Goal: Information Seeking & Learning: Understand process/instructions

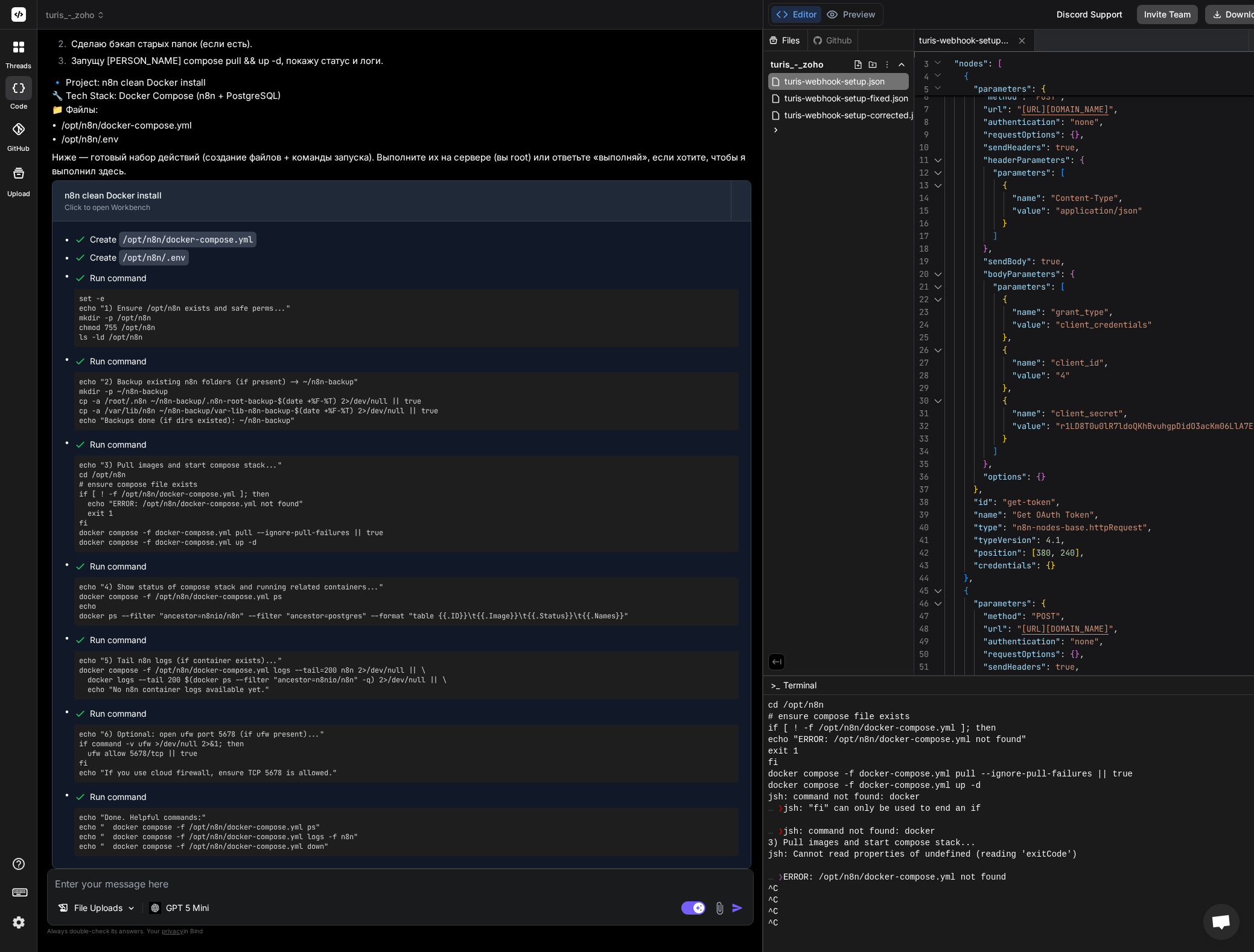
scroll to position [39935, 0]
click at [458, 606] on pre "echo "4) Show status of compose stack and running related containers..." docker…" at bounding box center [406, 601] width 654 height 38
drag, startPoint x: 649, startPoint y: 614, endPoint x: 71, endPoint y: 594, distance: 578.3
click at [71, 594] on ul "Create /opt/n8n/docker-compose.yml Create /opt/n8n/.env Run command set -e echo…" at bounding box center [402, 544] width 674 height 622
copy pre "docker compose -f /opt/n8n/docker-compose.yml ps echo docker ps --filter "ances…"
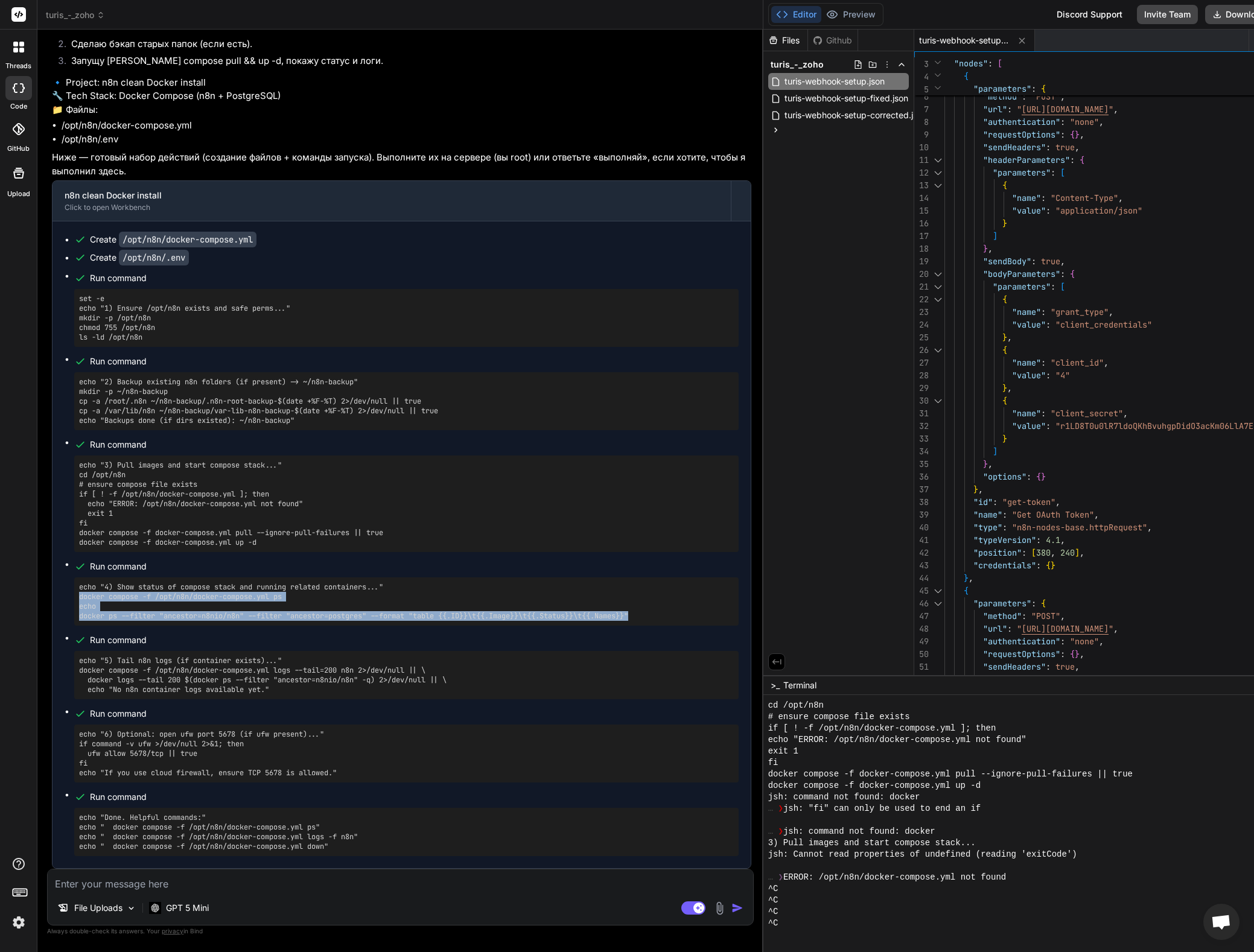
click at [241, 680] on pre "echo "5) Tail n8n logs (if container exists)..." docker compose -f /opt/n8n/doc…" at bounding box center [406, 675] width 654 height 38
click at [279, 837] on pre "echo "Done. Helpful commands:" echo " docker compose -f /opt/n8n/docker-compose…" at bounding box center [406, 832] width 654 height 38
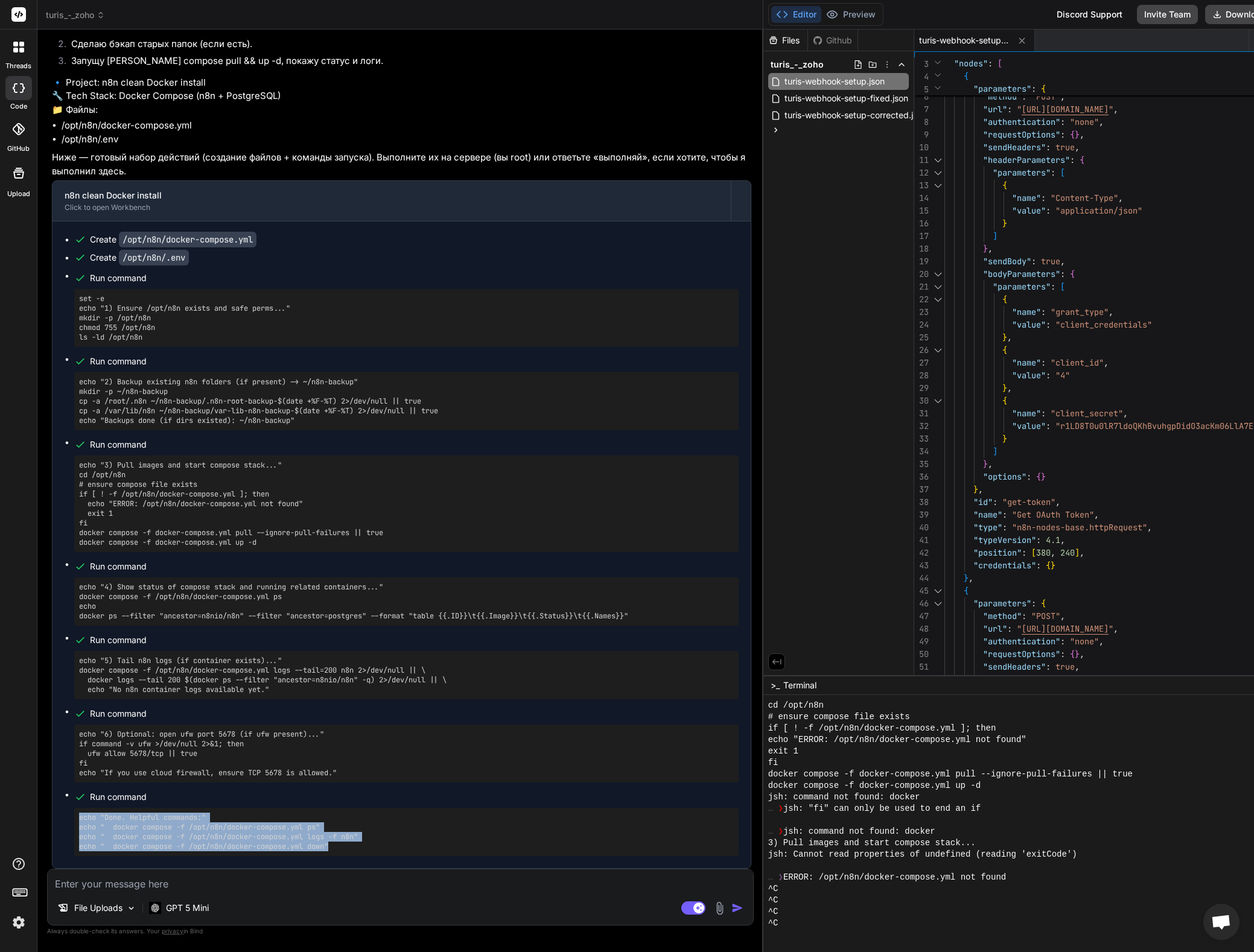
drag, startPoint x: 338, startPoint y: 846, endPoint x: 65, endPoint y: 818, distance: 274.4
click at [65, 818] on ul "Create /opt/n8n/docker-compose.yml Create /opt/n8n/.env Run command set -e echo…" at bounding box center [402, 544] width 674 height 622
copy pre "echo "Done. Helpful commands:" echo " docker compose -f /opt/n8n/docker-compose…"
click at [258, 881] on textarea at bounding box center [400, 879] width 705 height 22
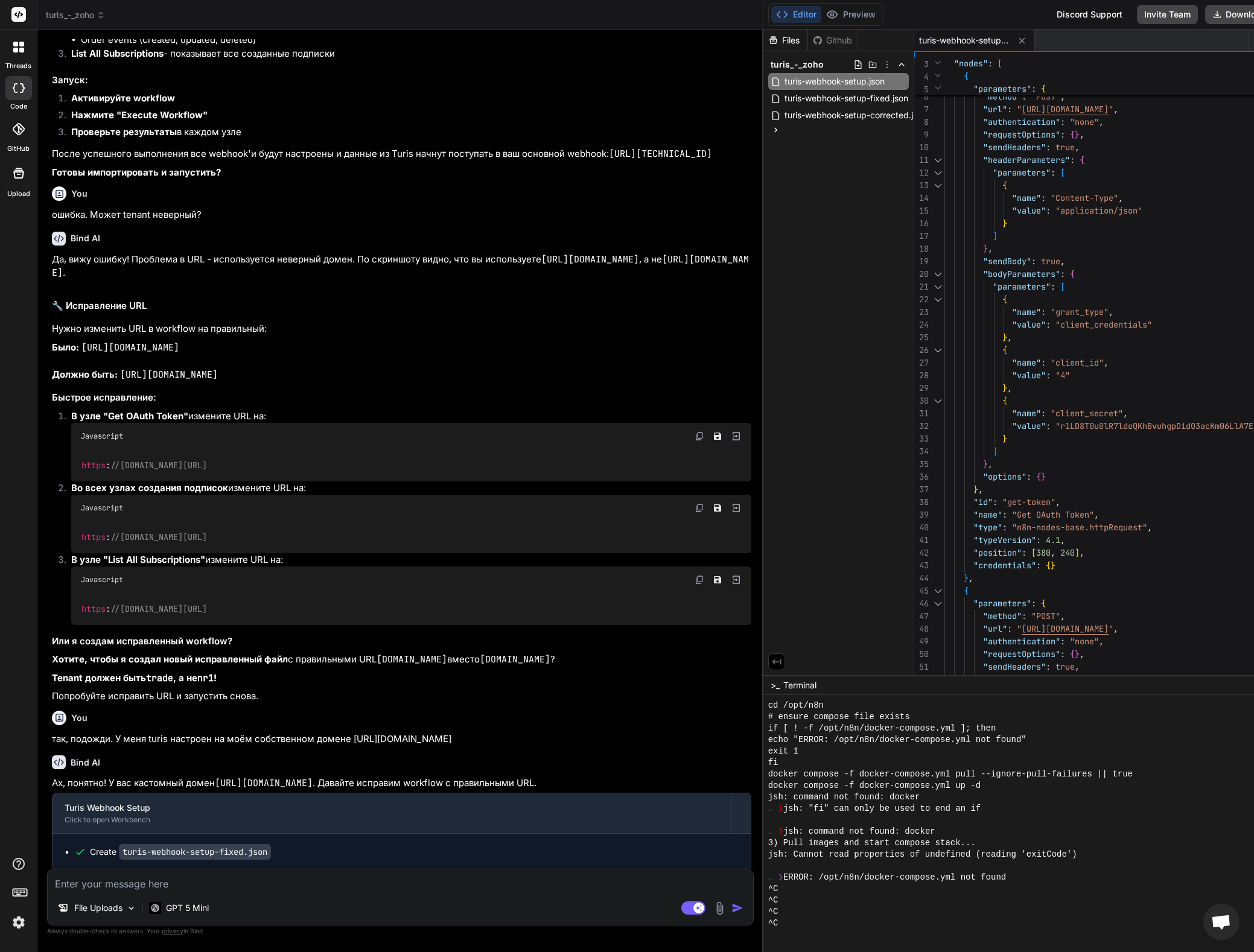
scroll to position [14058, 0]
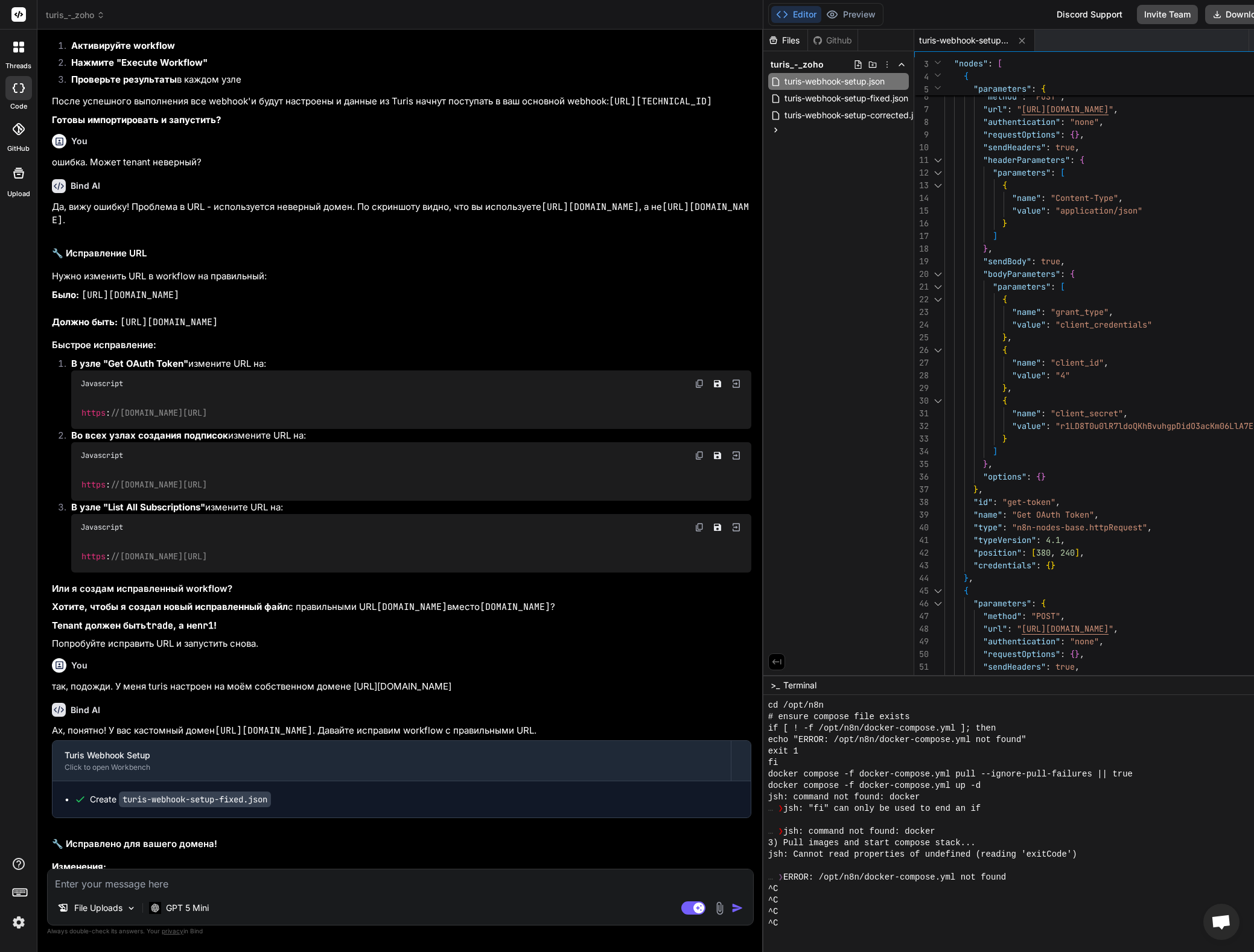
scroll to position [14032, 0]
type textarea ""name": "client_secret", "value": "r1LD8T0u0lR7ldoQKhBvuhgpDidO3acKm06LlA7E" } …"
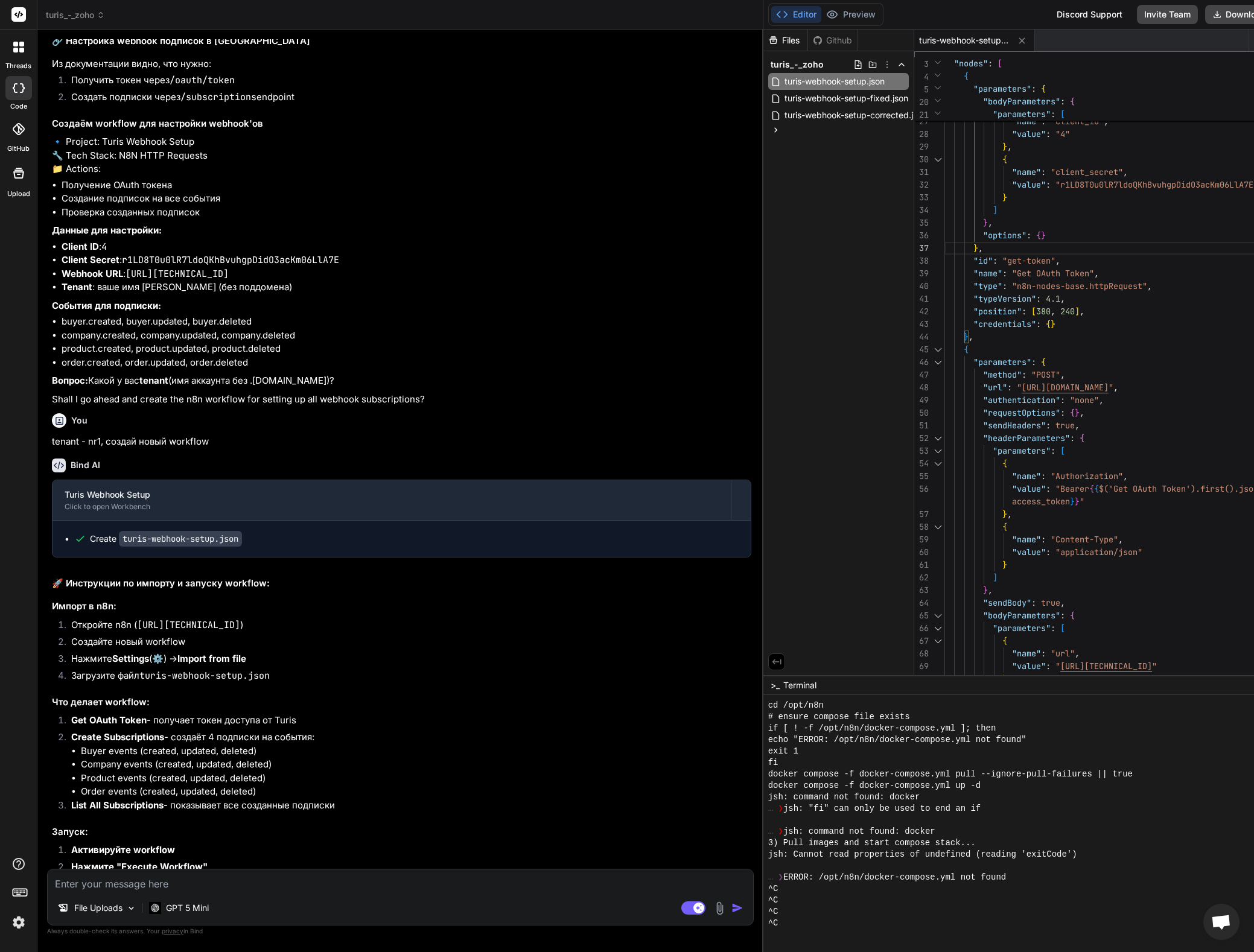
scroll to position [13213, 0]
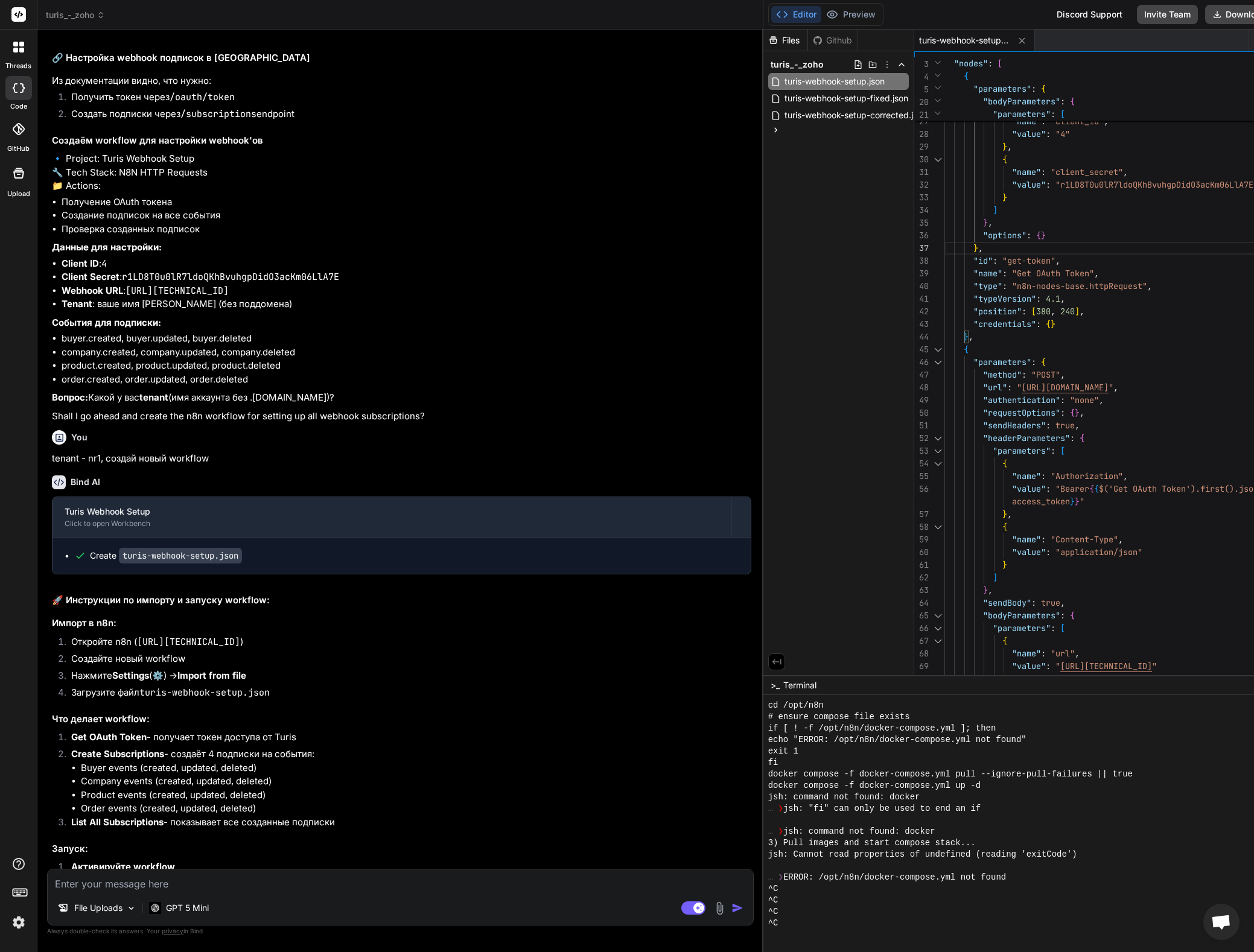
drag, startPoint x: 226, startPoint y: 241, endPoint x: 91, endPoint y: 240, distance: 135.0
drag, startPoint x: 253, startPoint y: 236, endPoint x: 88, endPoint y: 236, distance: 165.0
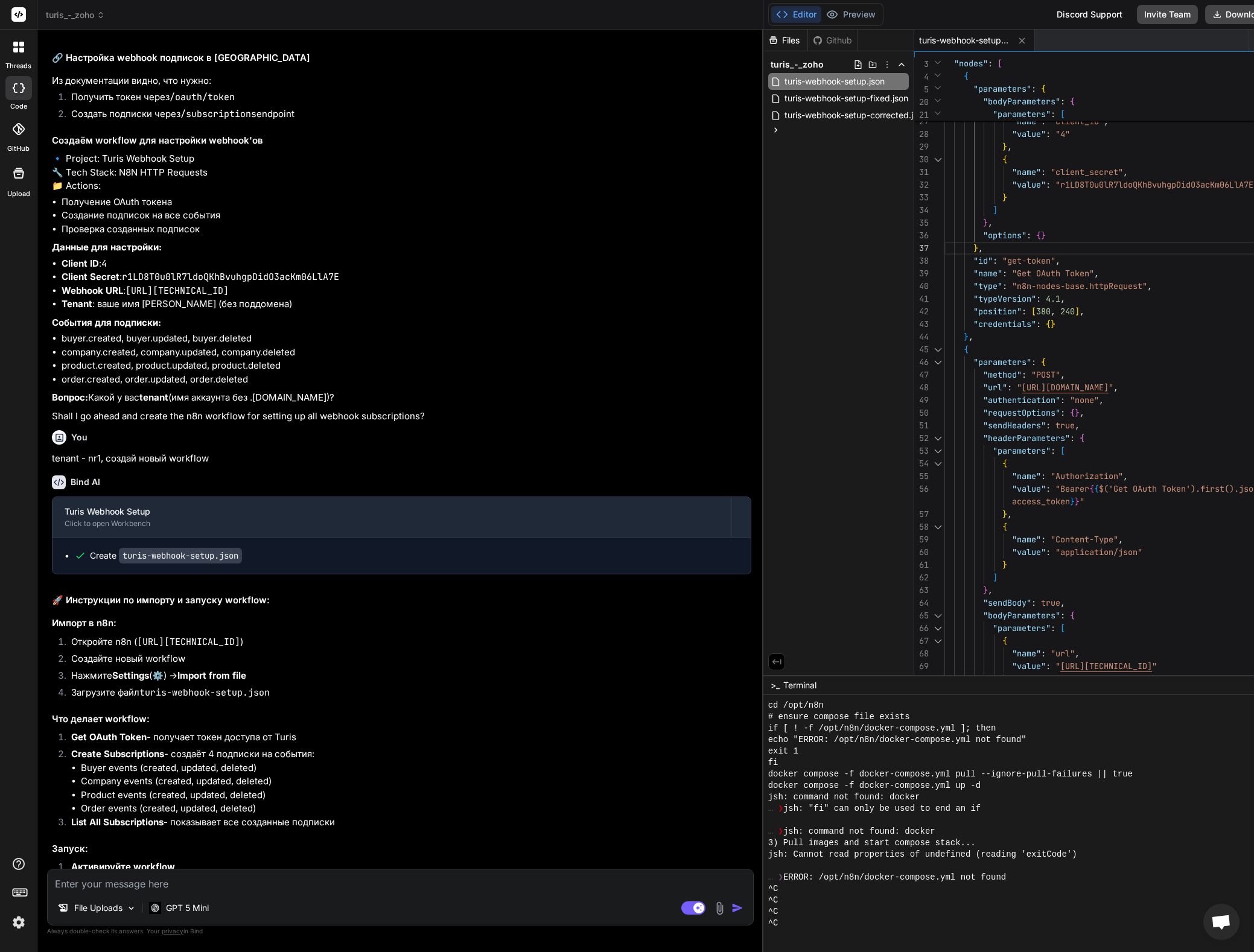
copy code "https: //[DOMAIN_NAME][URL]"
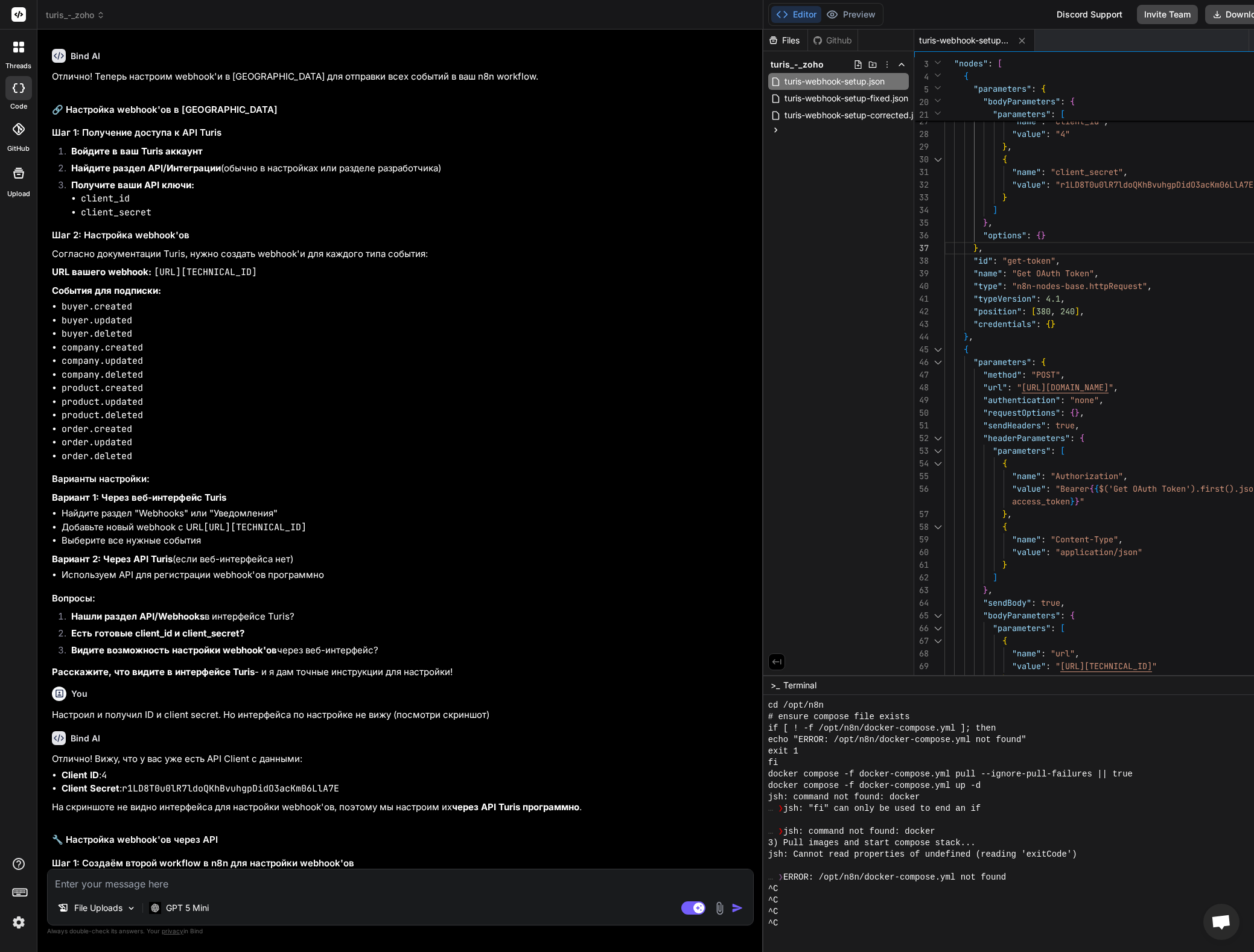
scroll to position [11894, 0]
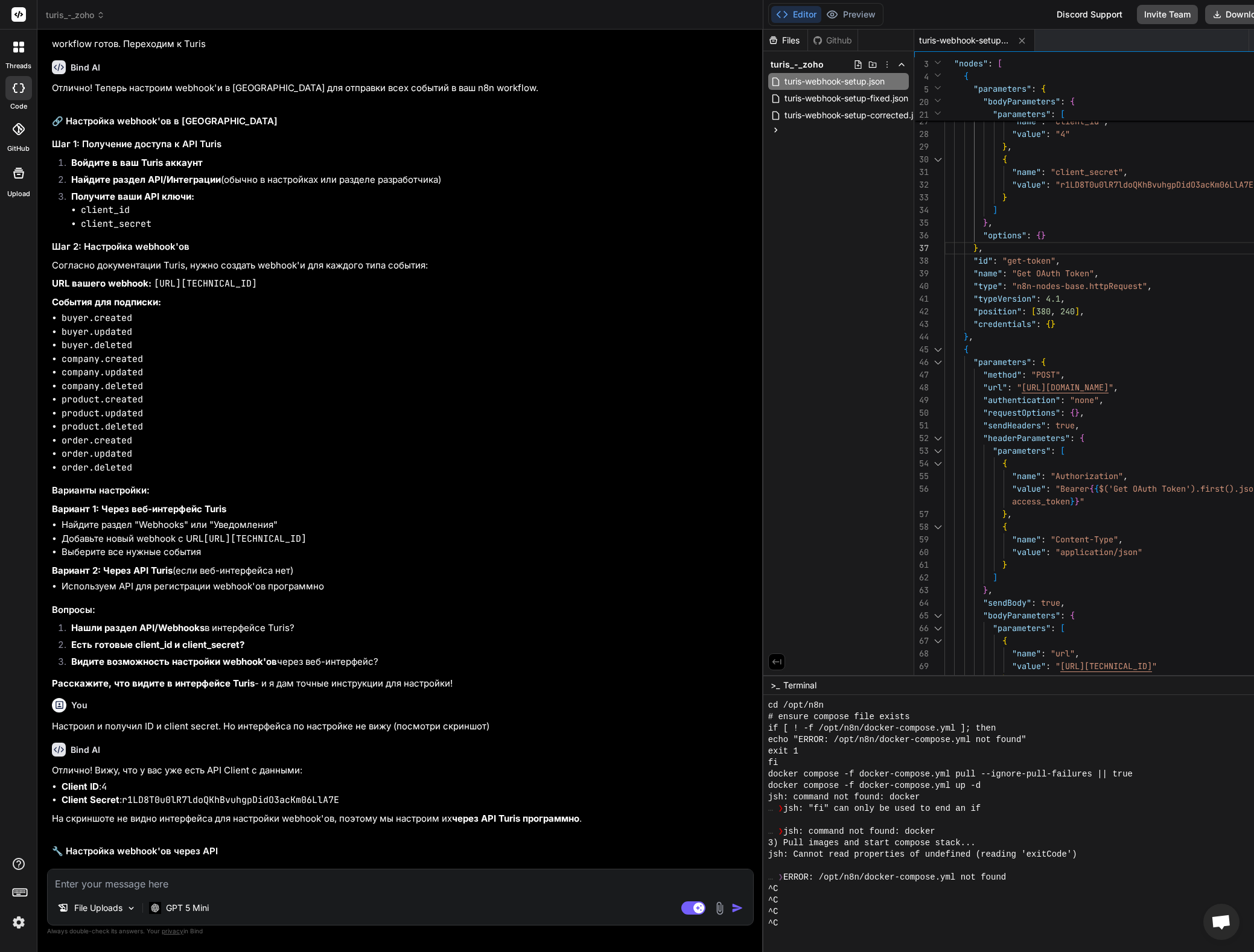
drag, startPoint x: 117, startPoint y: 303, endPoint x: 187, endPoint y: 300, distance: 70.1
copy code "turis-webhook"
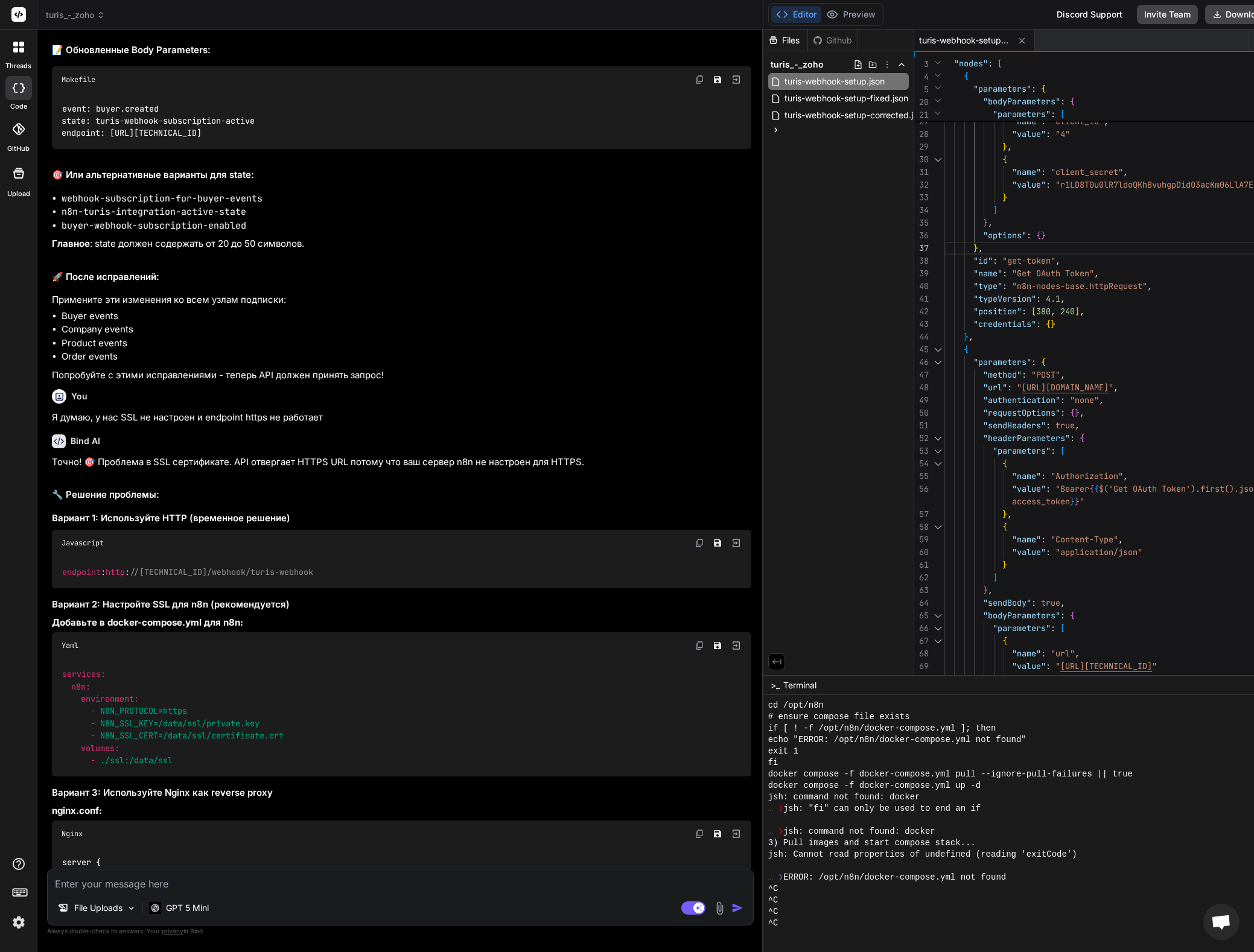
scroll to position [17849, 0]
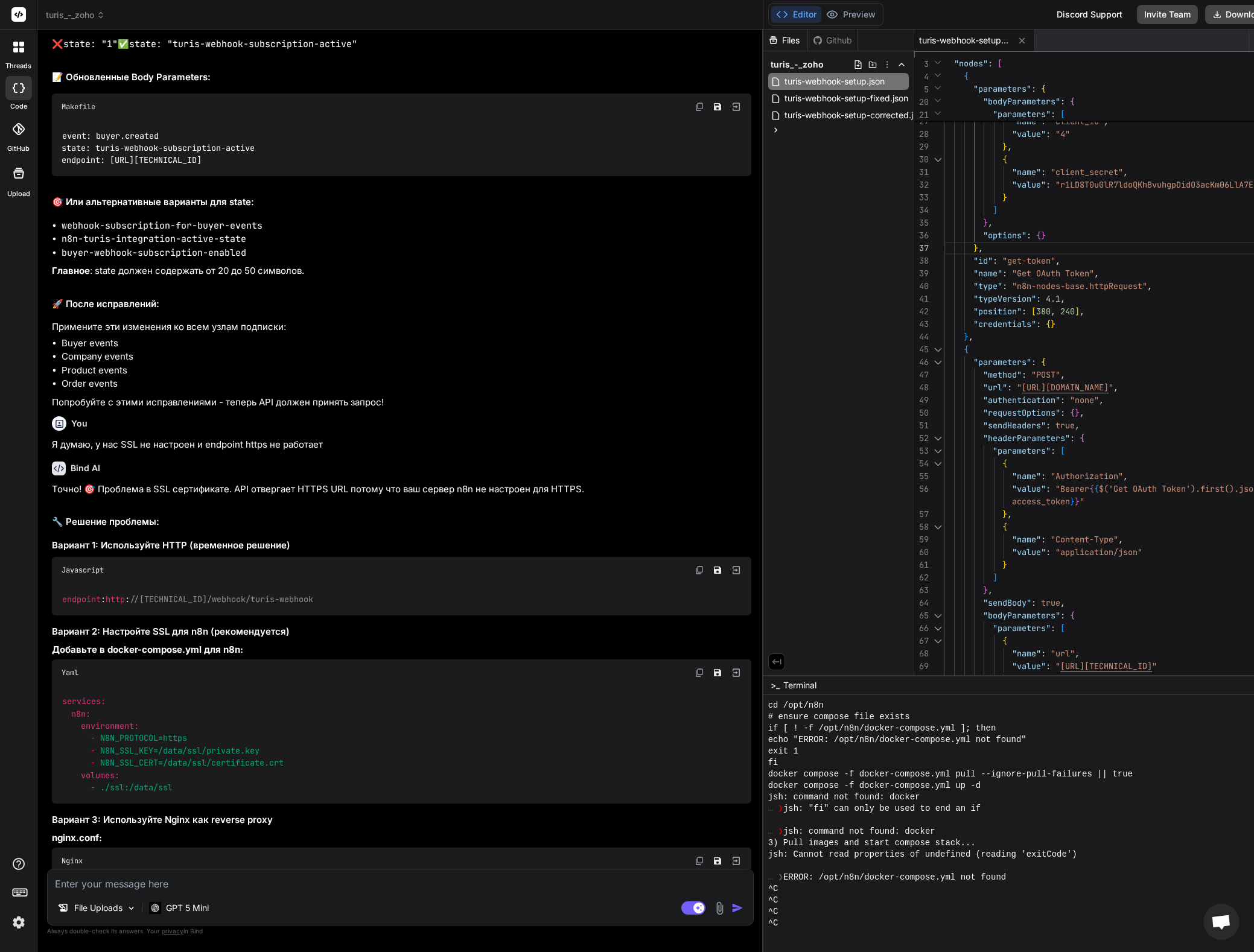
copy span "endpoint"
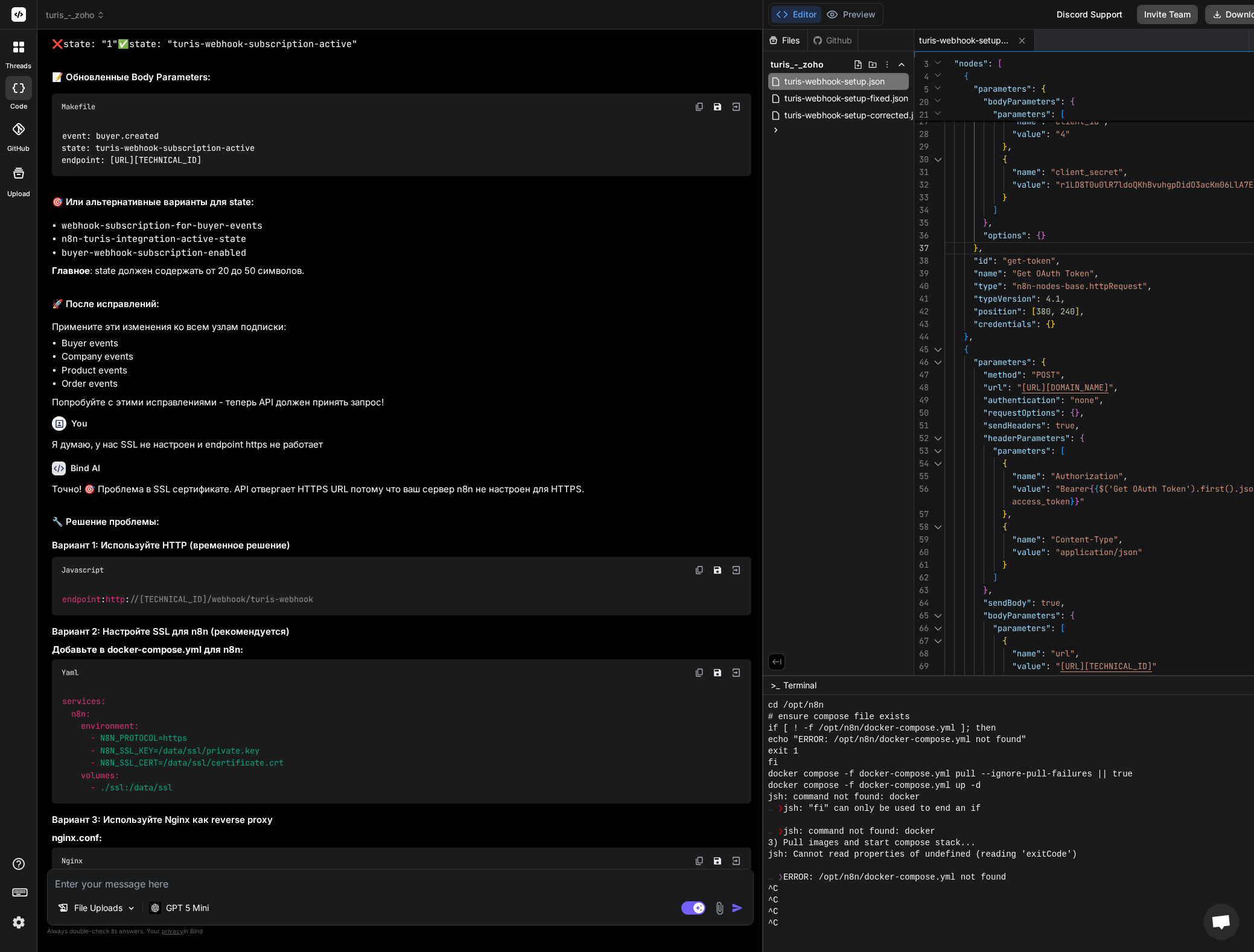
copy code "event"
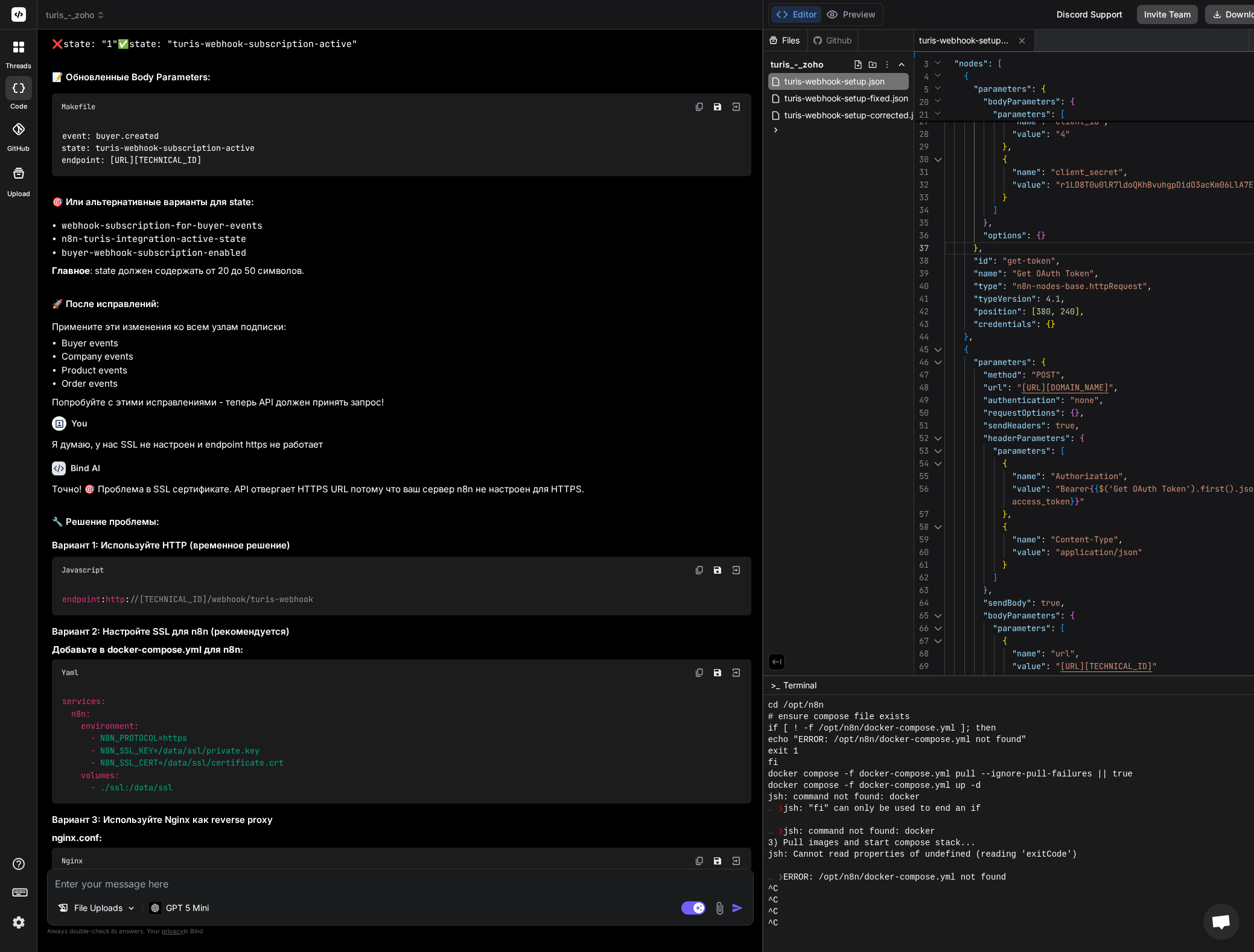
copy code "state"
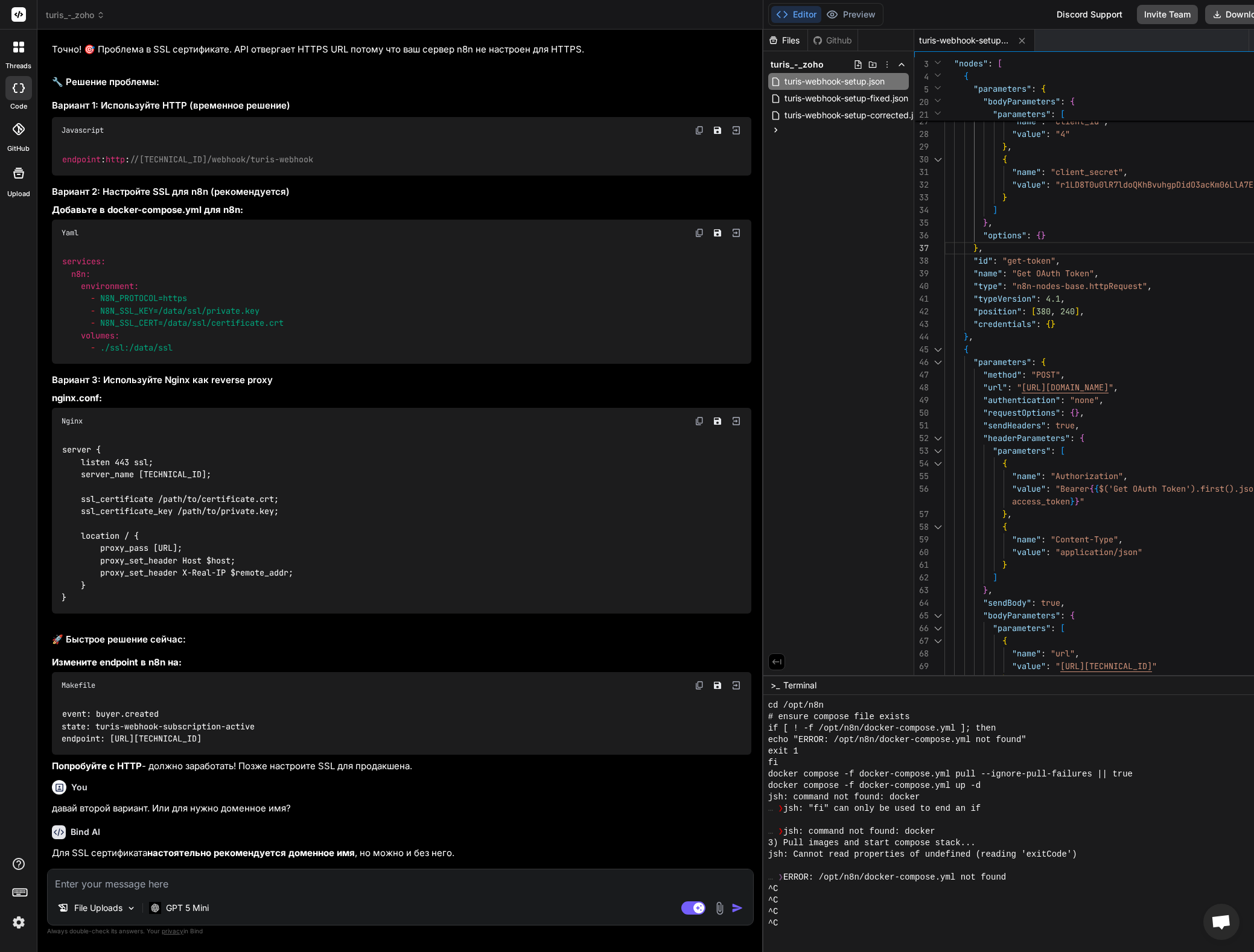
scroll to position [18289, 0]
drag, startPoint x: 216, startPoint y: 555, endPoint x: 97, endPoint y: 554, distance: 119.0
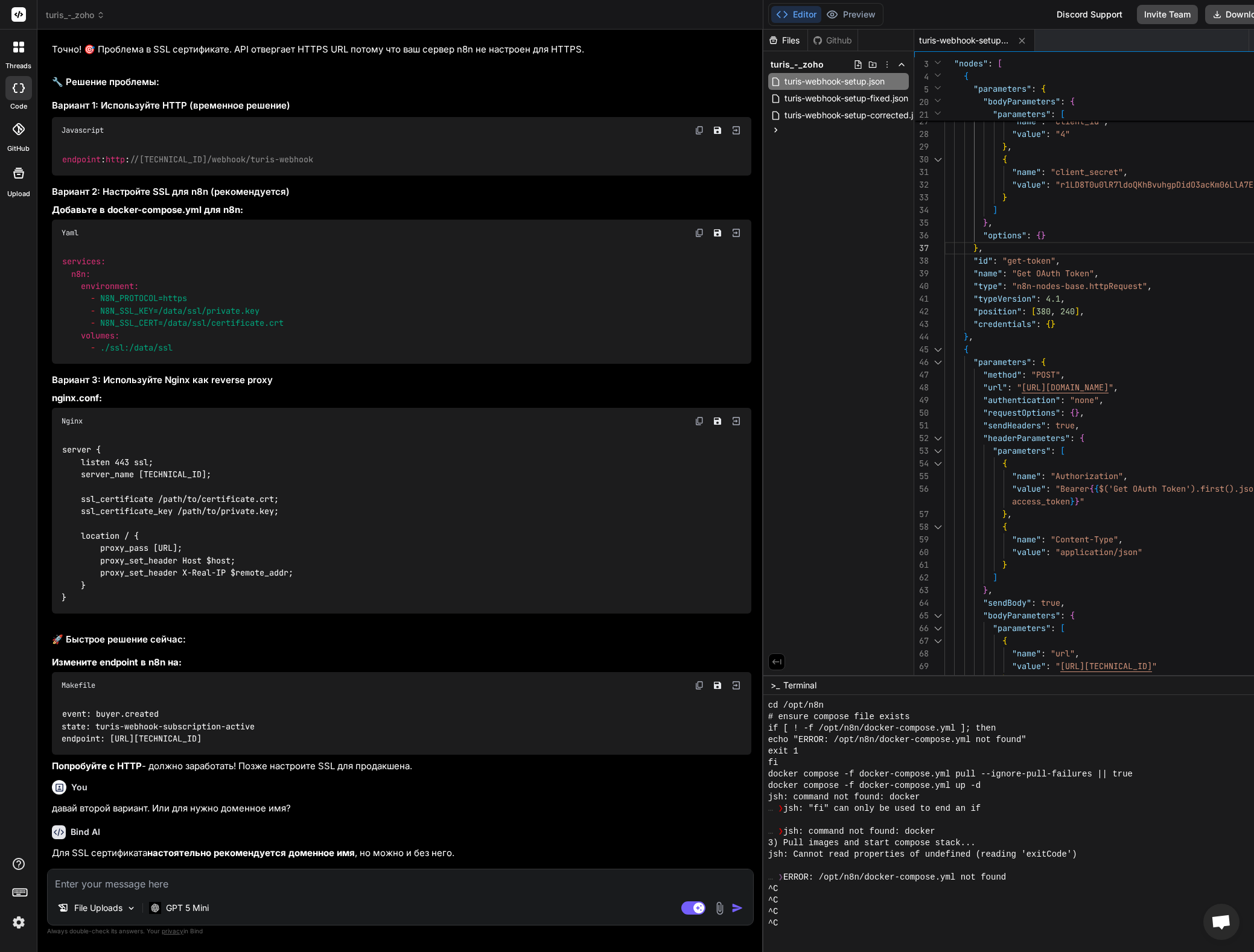
copy span "turis-webhook-subscription-active"
